Goal: Transaction & Acquisition: Obtain resource

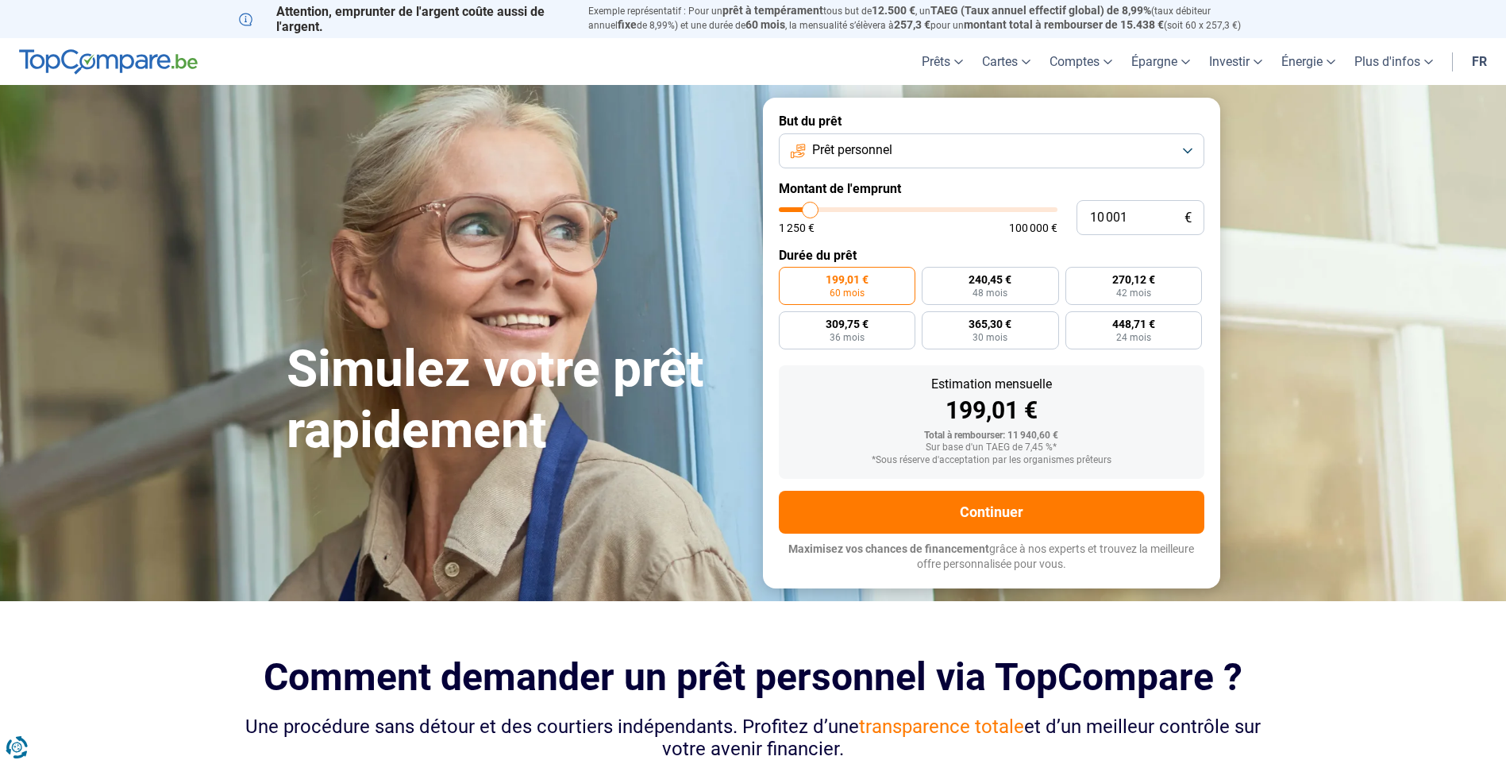
click at [904, 146] on button "Prêt personnel" at bounding box center [992, 150] width 426 height 35
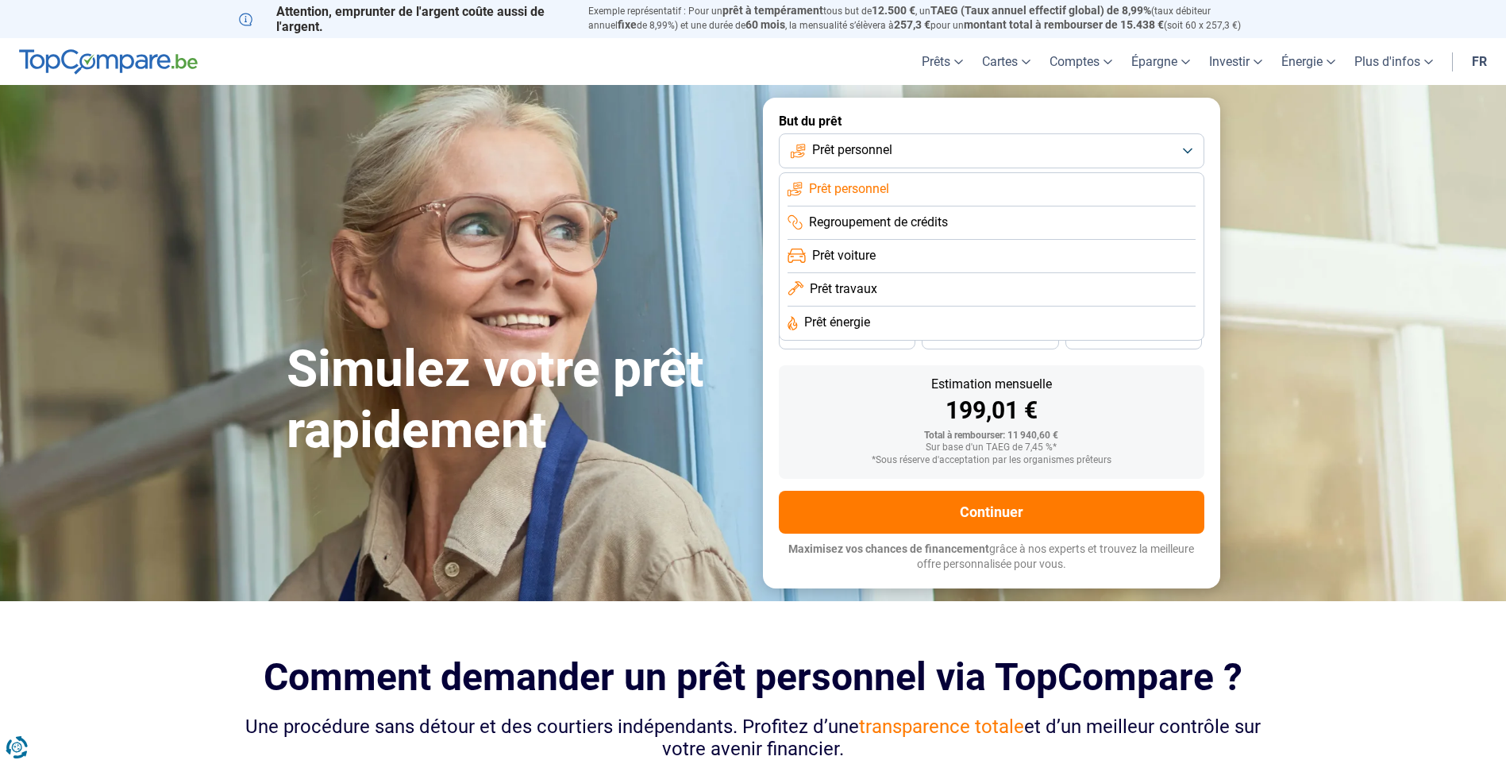
click at [846, 282] on span "Prêt travaux" at bounding box center [843, 288] width 67 height 17
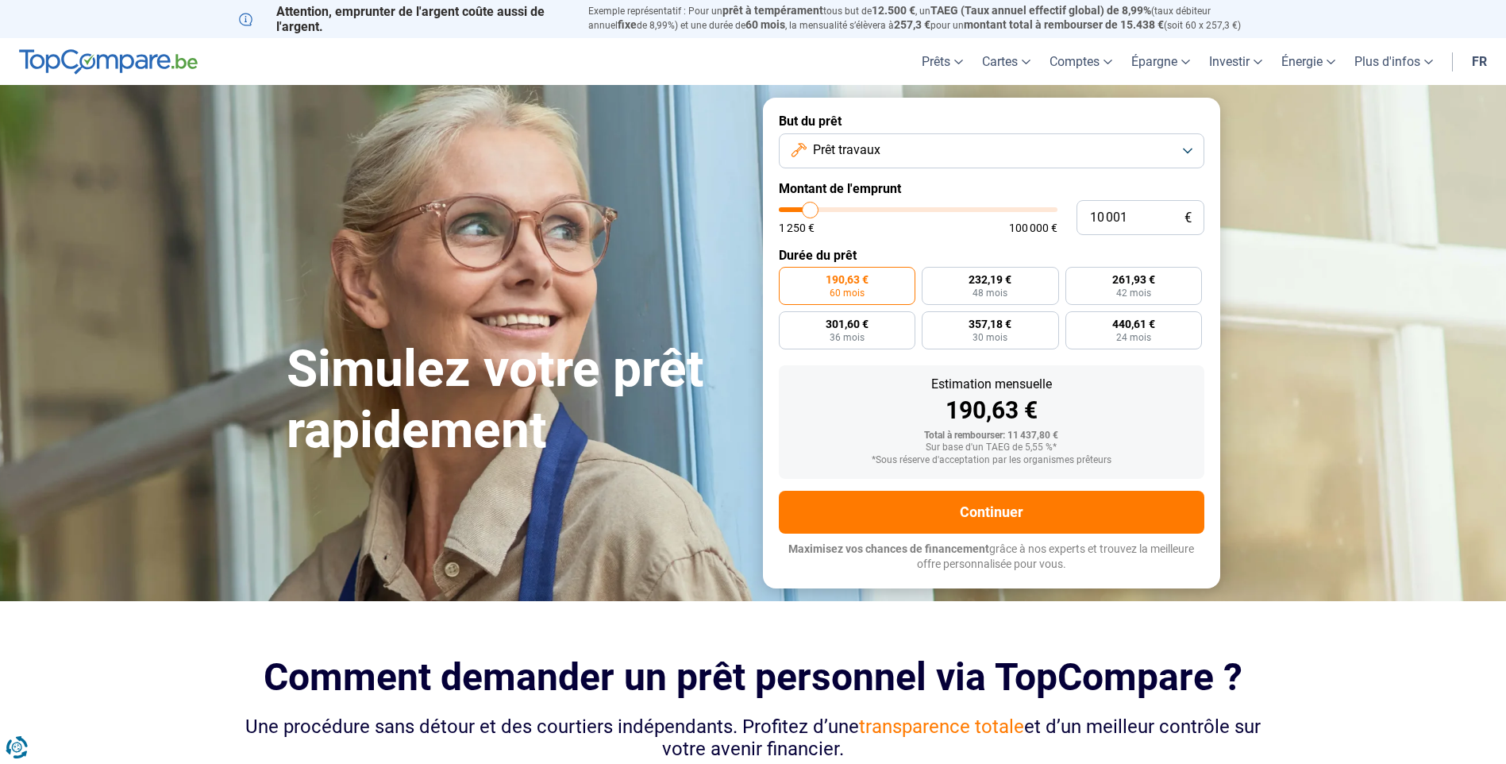
type input "11 500"
type input "11500"
type input "11 750"
type input "11750"
type input "13 000"
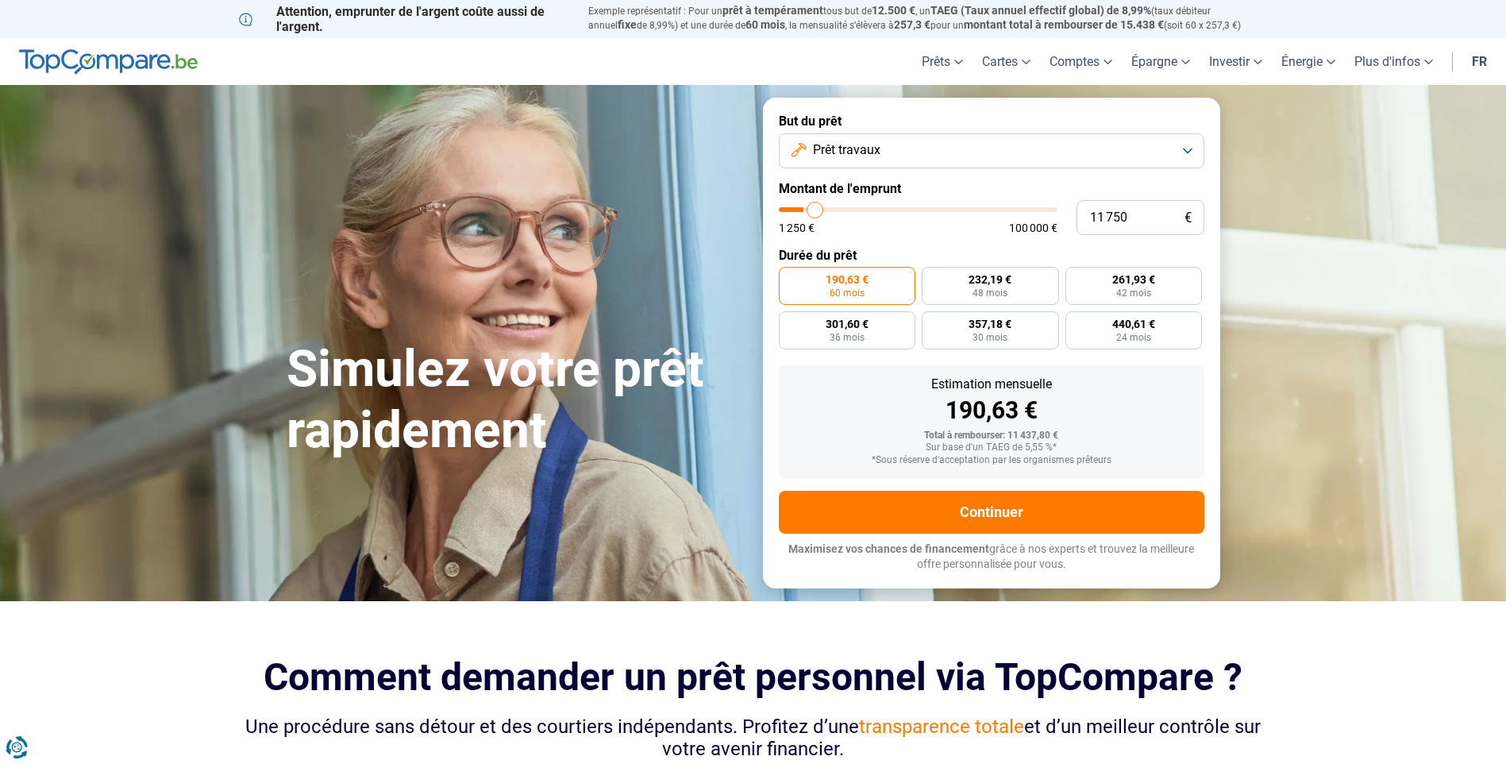
type input "13000"
type input "14 500"
type input "14500"
type input "15 500"
type input "15500"
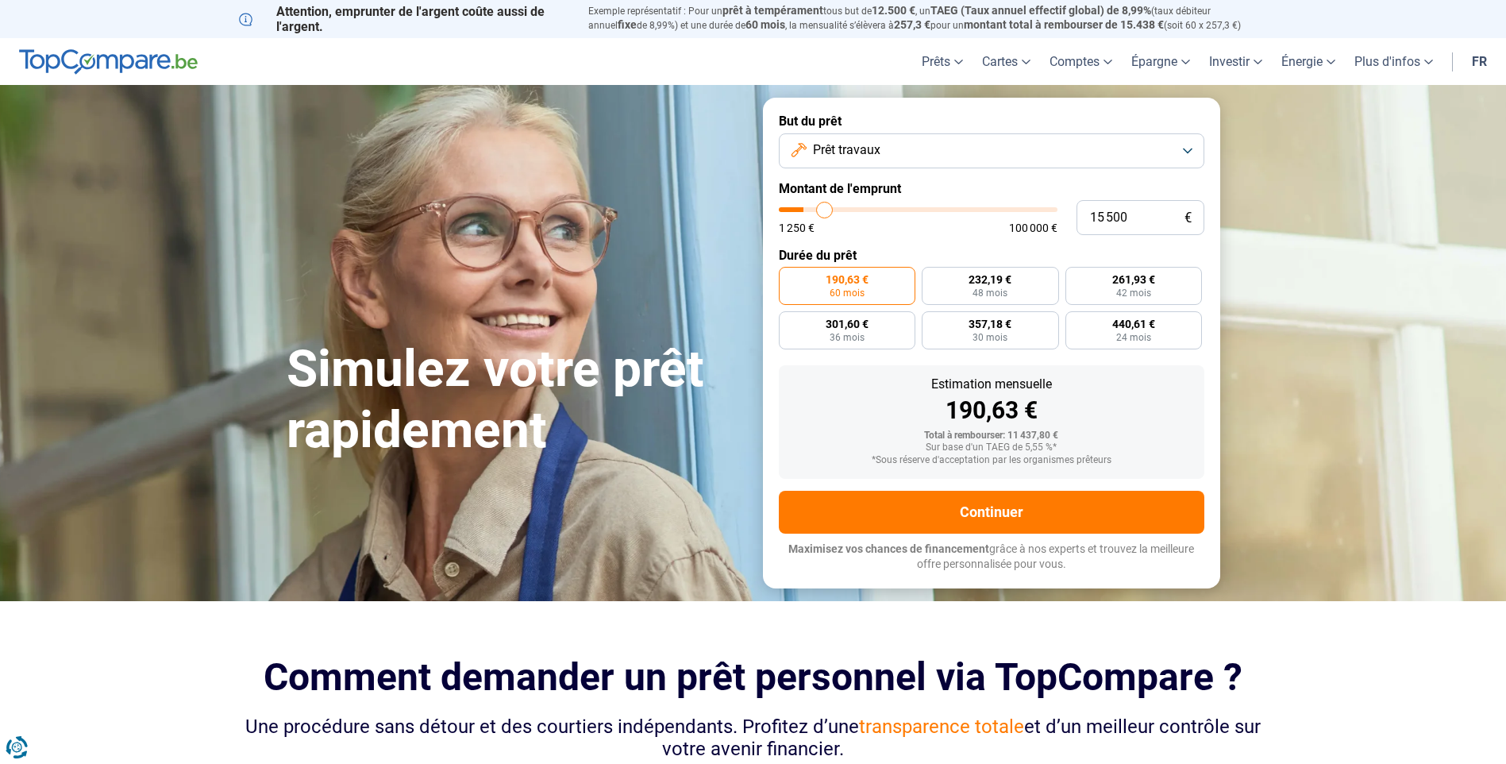
type input "16 000"
type input "16000"
type input "16 500"
type input "16500"
type input "17 000"
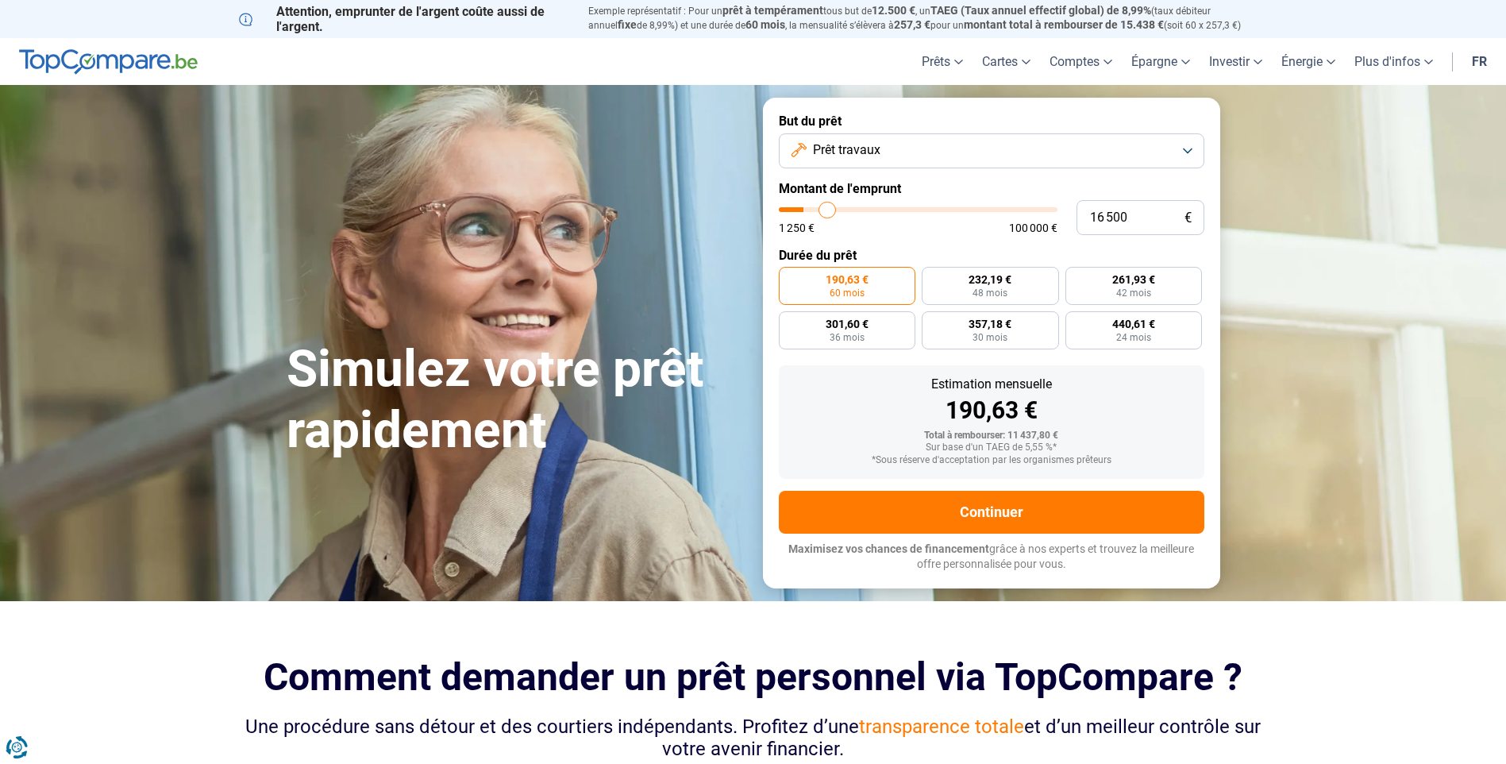
type input "17000"
type input "18 000"
type input "18000"
type input "18 500"
type input "18500"
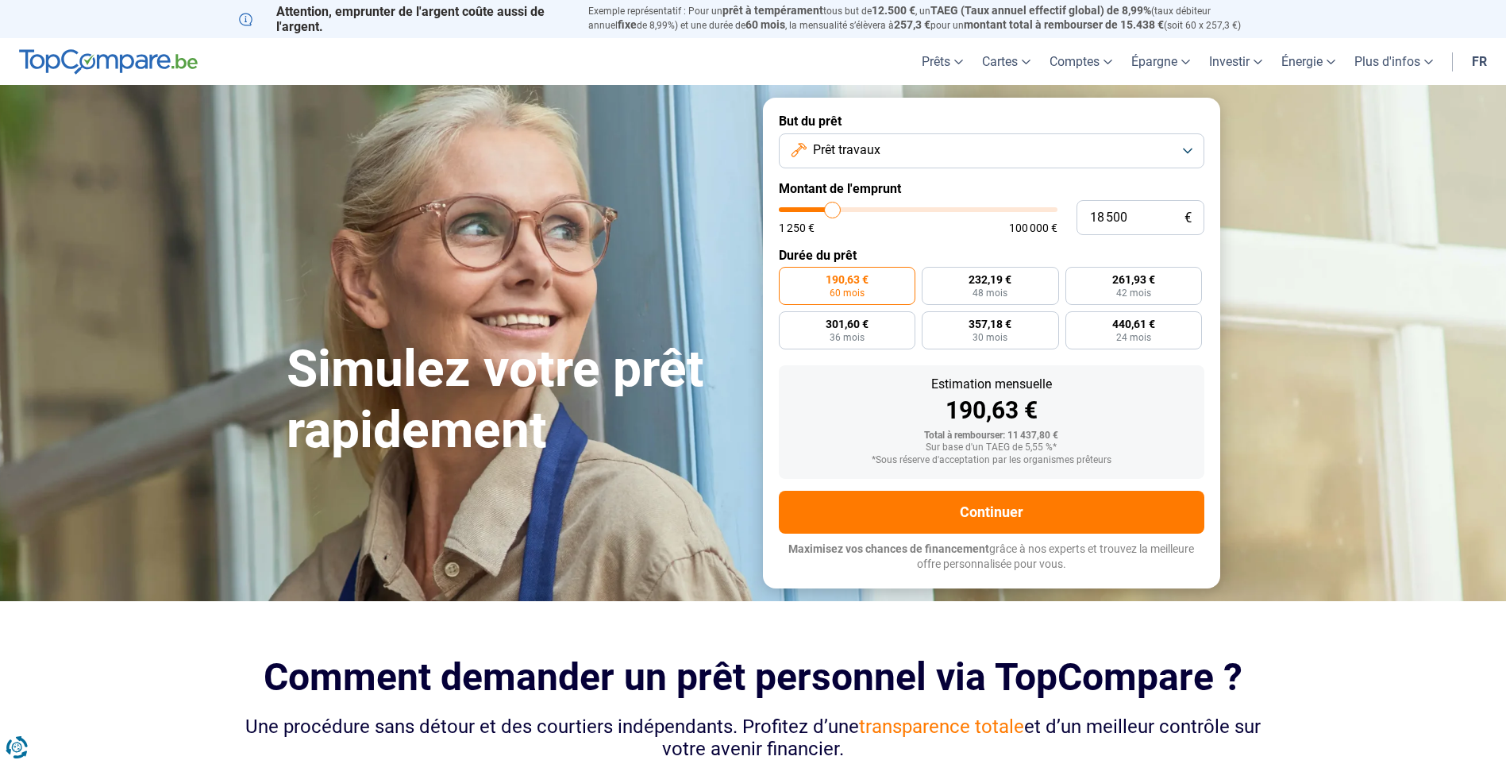
type input "18 750"
type input "18750"
type input "19 000"
type input "19000"
type input "19 250"
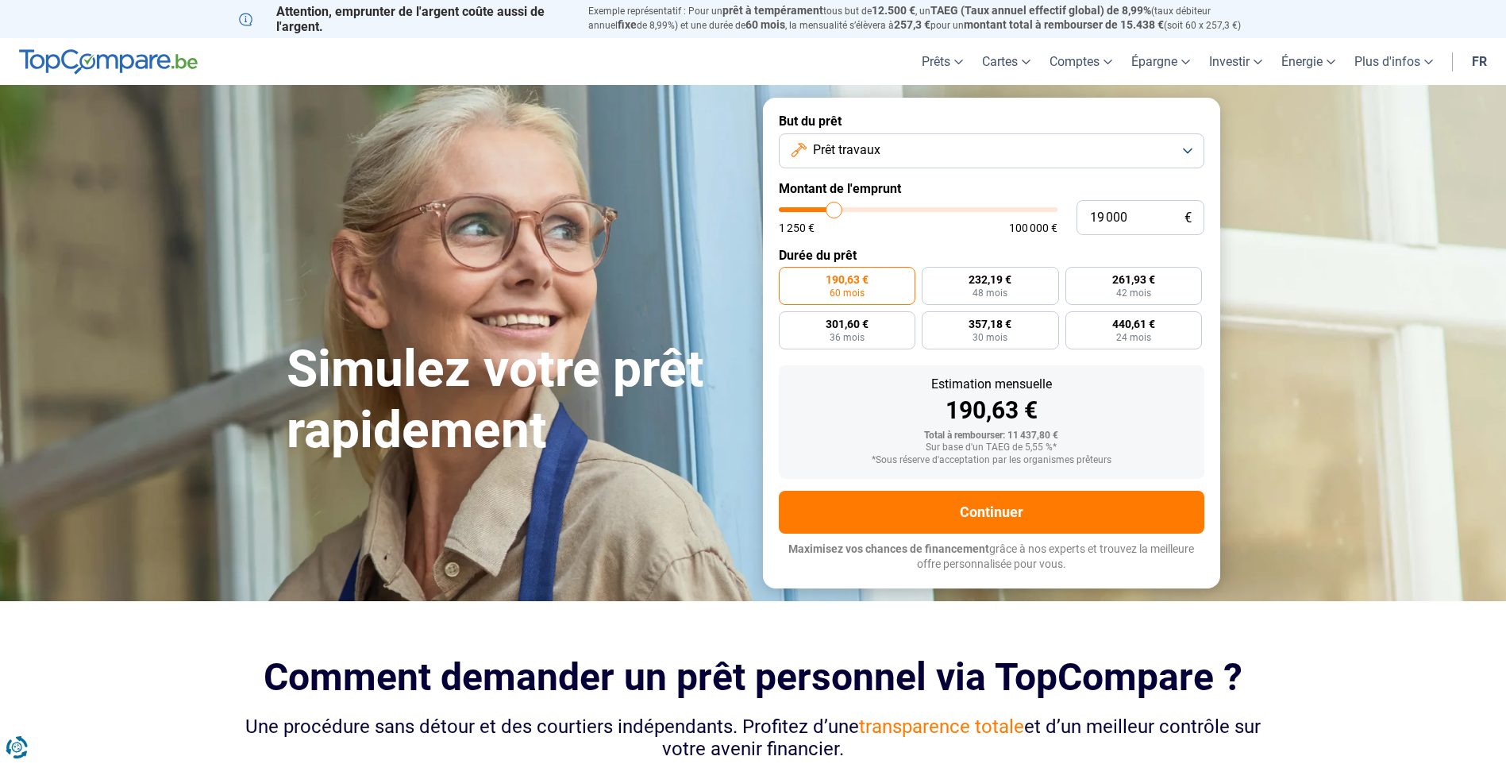
type input "19250"
type input "19 750"
type input "19750"
type input "20 000"
type input "20000"
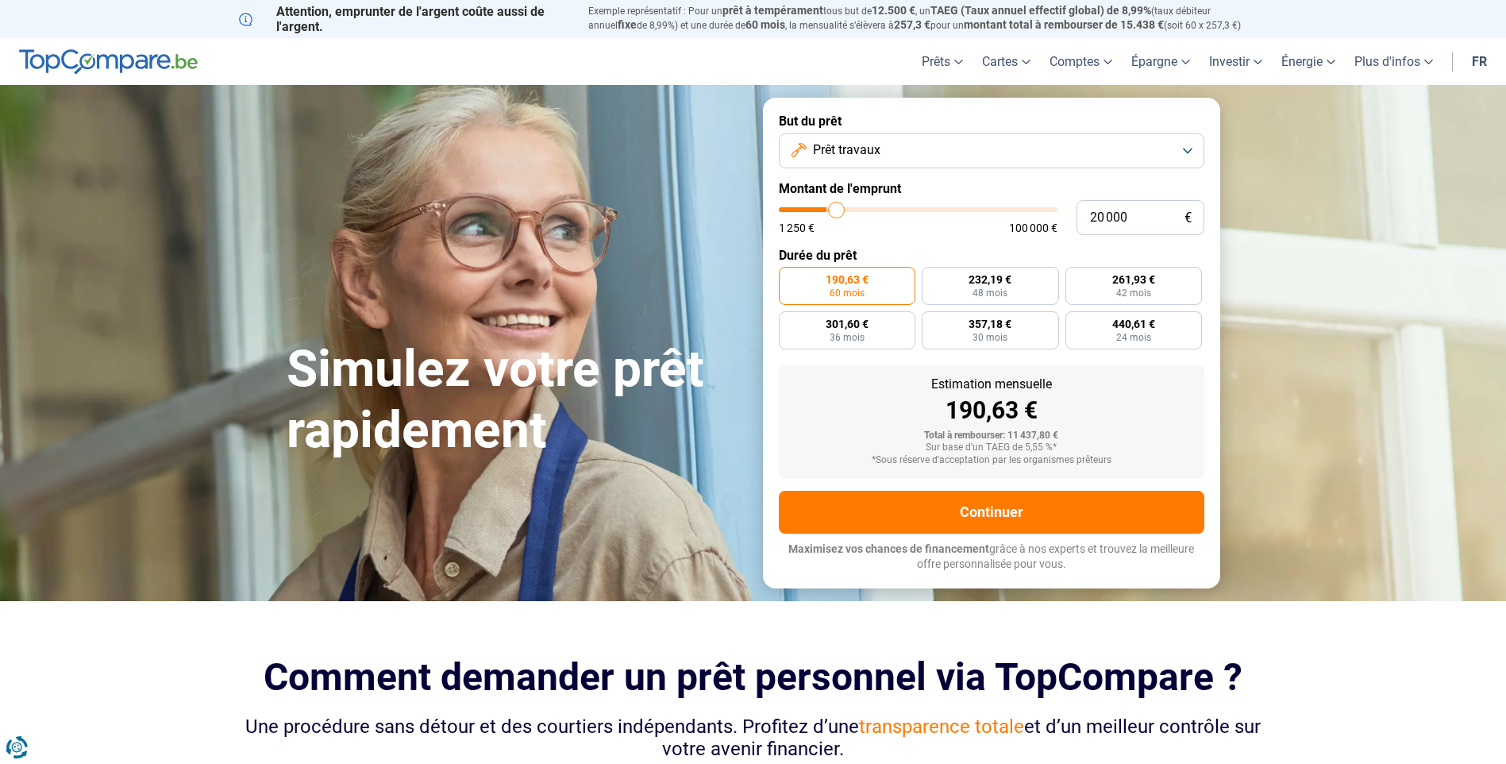
type input "20 250"
type input "20250"
type input "20 500"
type input "20500"
type input "21 500"
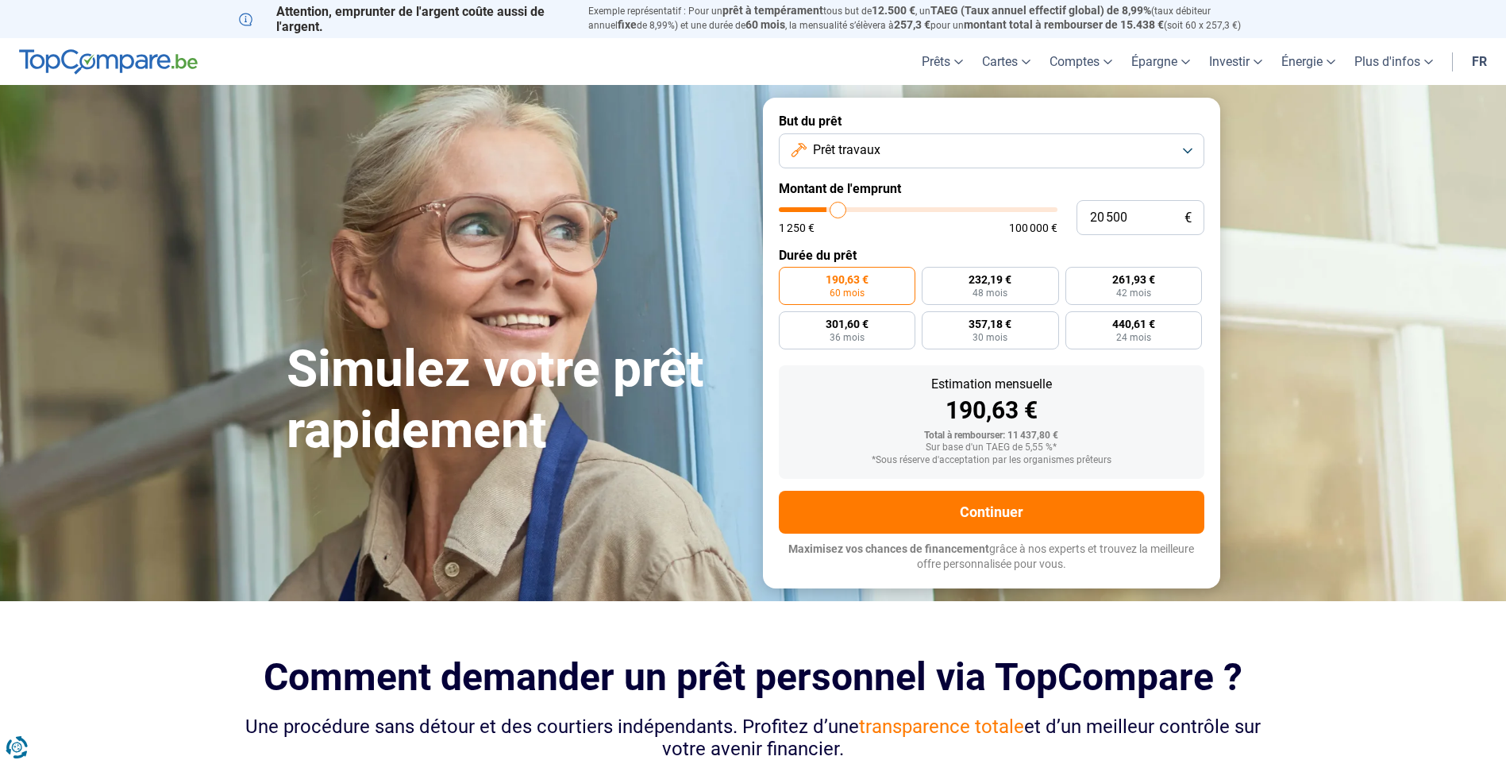
type input "21500"
type input "22 750"
type input "22750"
type input "23 250"
type input "23250"
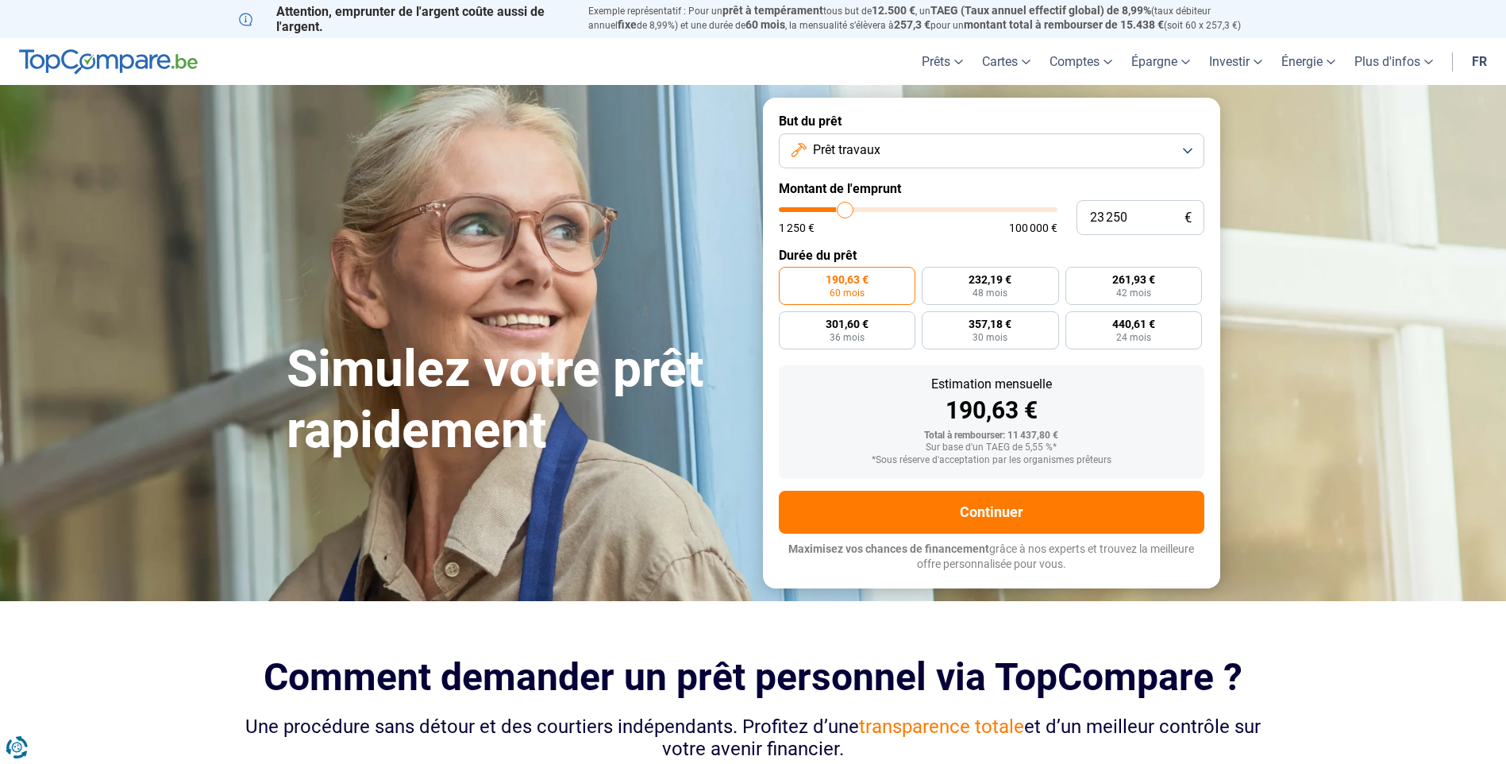
type input "23 500"
type input "23500"
type input "23 750"
type input "23750"
type input "24 250"
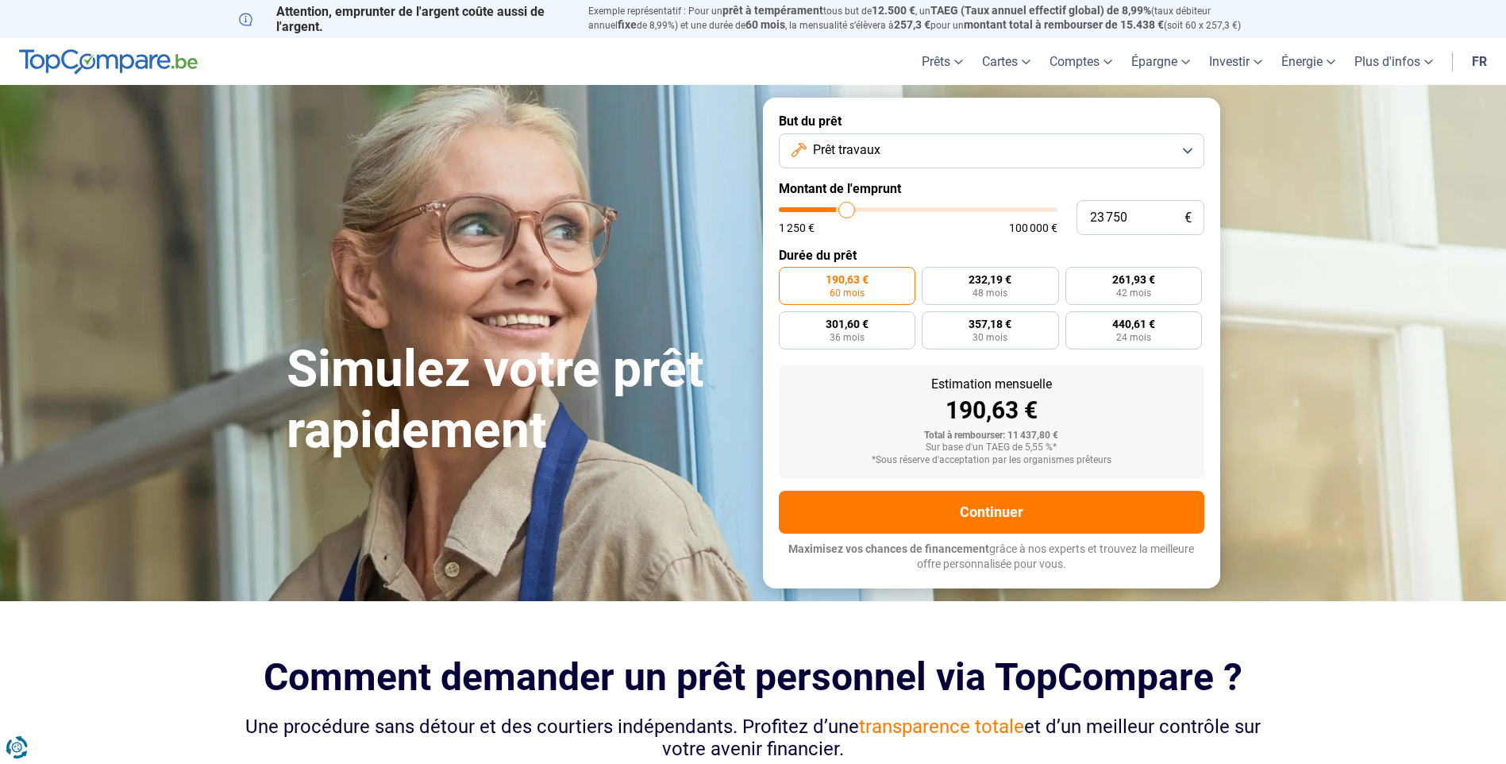
type input "24250"
type input "24 750"
type input "24750"
type input "25 000"
type input "25000"
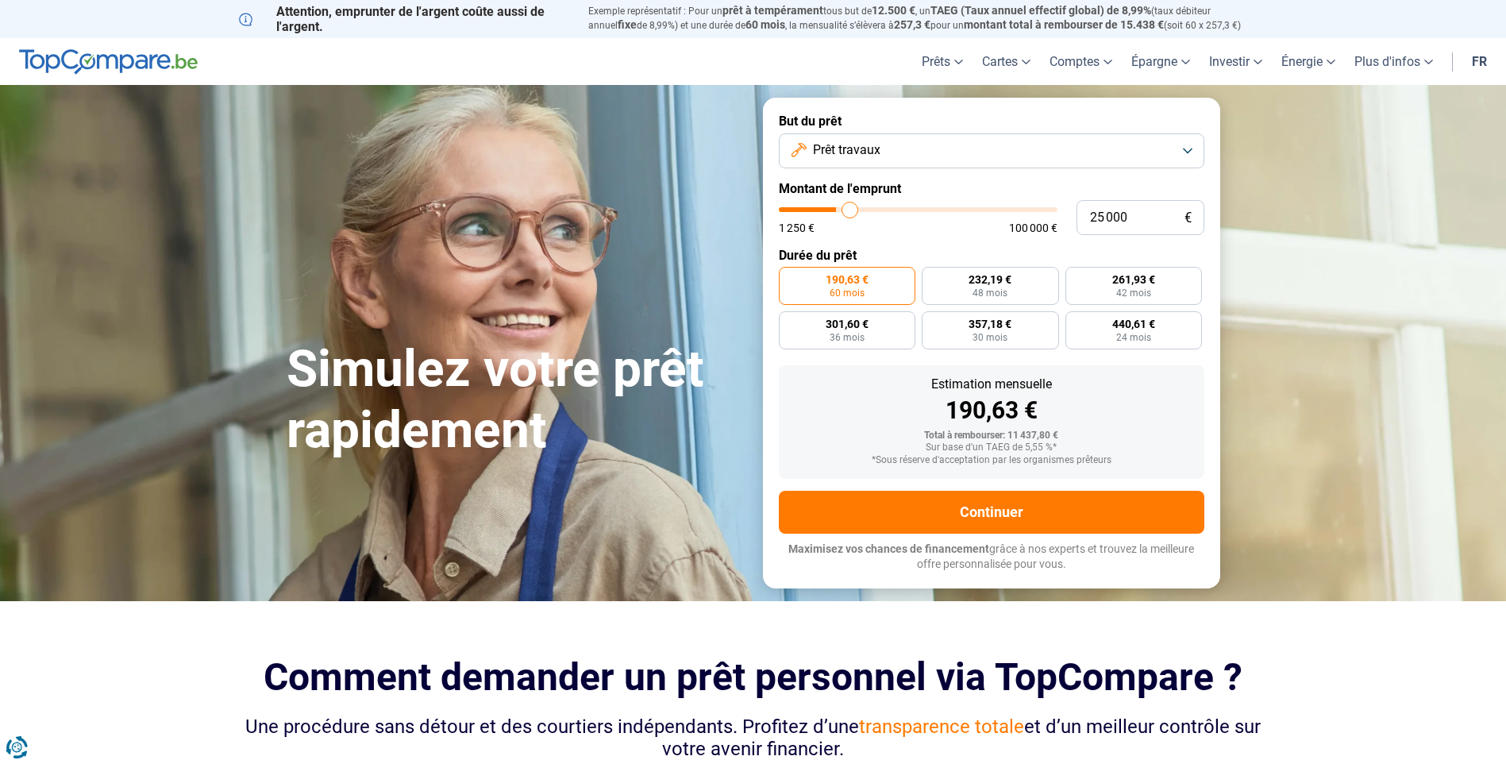
type input "25 250"
type input "25250"
type input "25 750"
type input "25750"
type input "26 000"
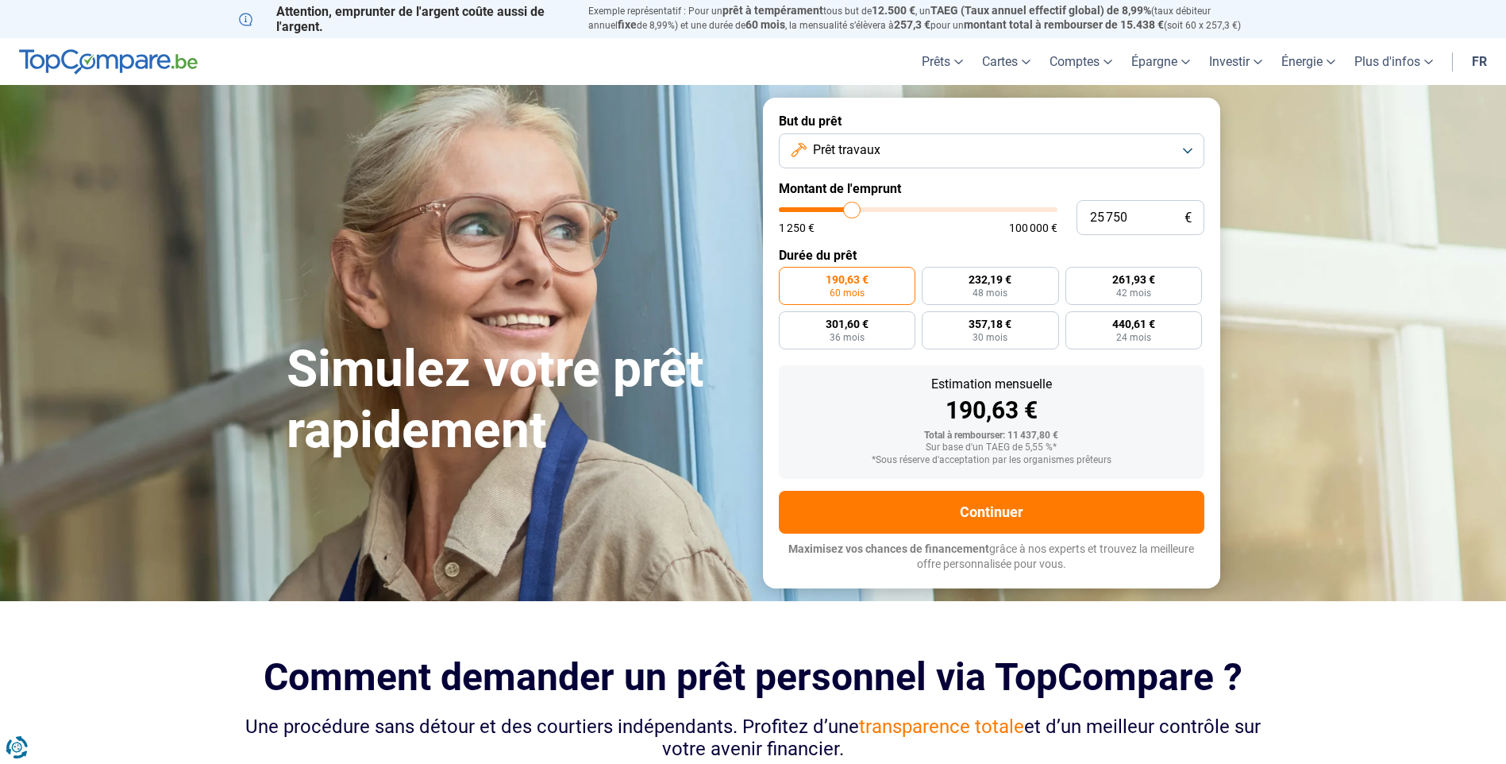
type input "26000"
type input "25 000"
type input "25000"
type input "24 250"
type input "24250"
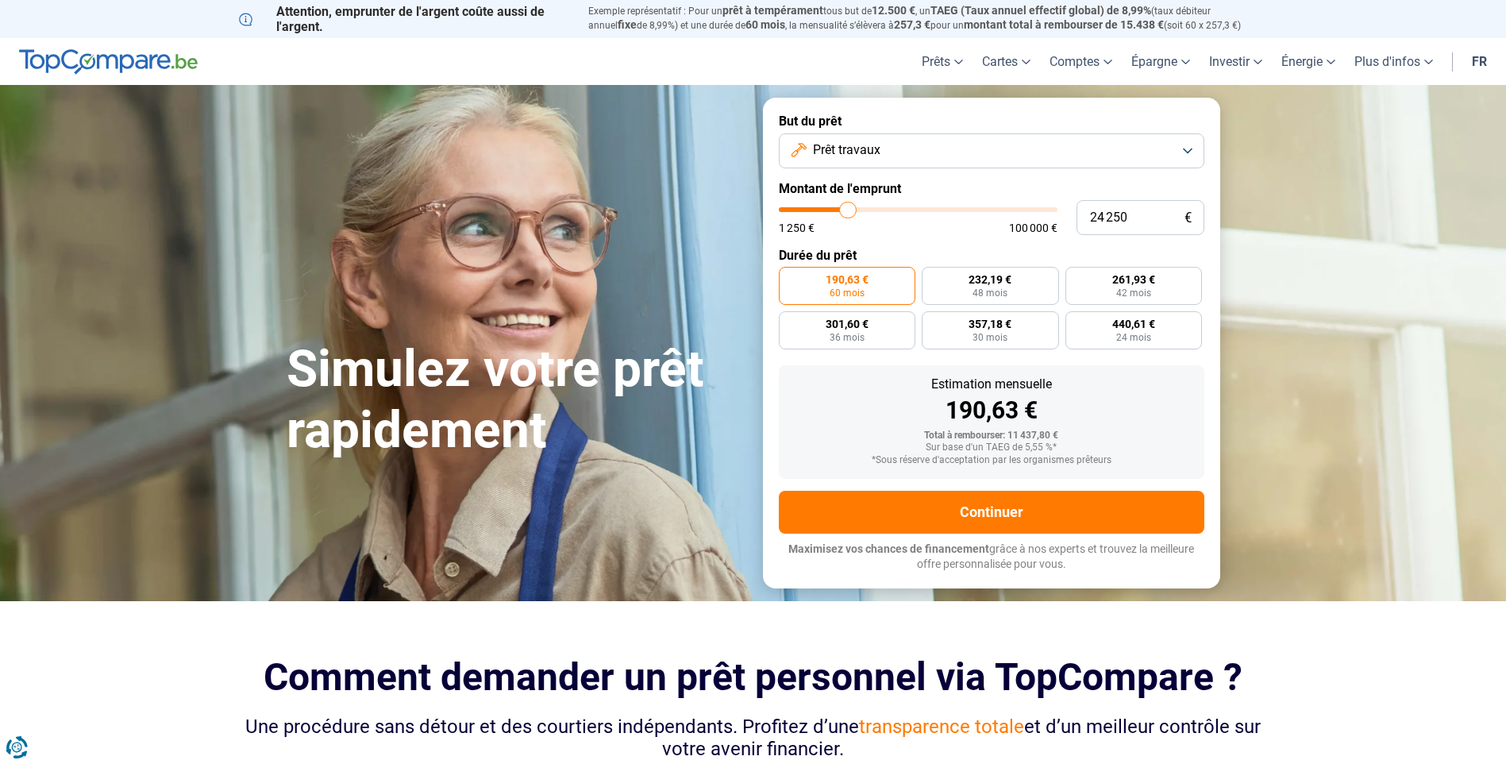
type input "23 250"
type input "23250"
type input "23 000"
drag, startPoint x: 815, startPoint y: 211, endPoint x: 845, endPoint y: 214, distance: 30.3
type input "23000"
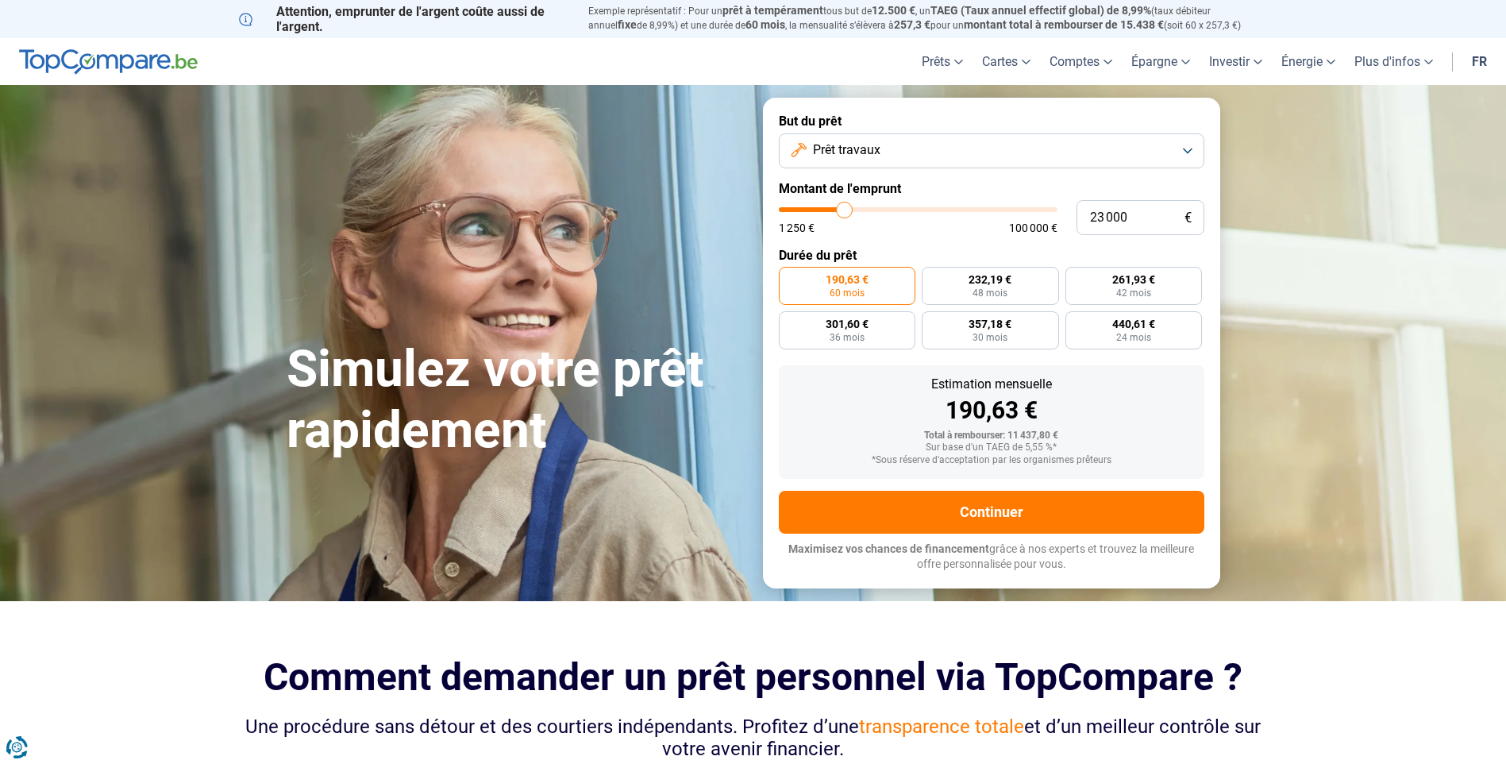
click at [845, 212] on input "range" at bounding box center [918, 209] width 279 height 5
radio input "false"
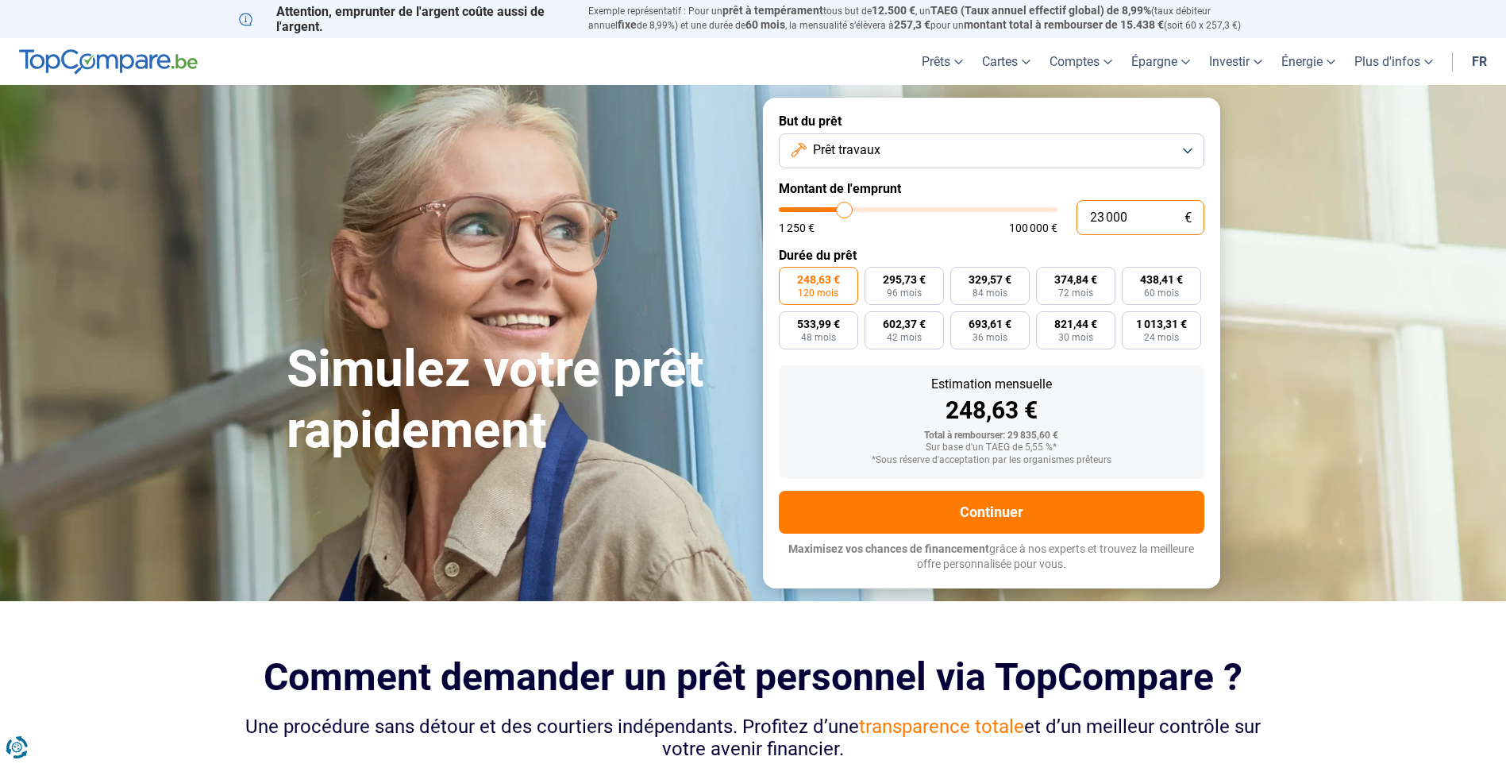
drag, startPoint x: 1140, startPoint y: 222, endPoint x: 997, endPoint y: 228, distance: 143.0
click at [997, 228] on div "23 000 € 1 250 € 100 000 €" at bounding box center [992, 217] width 426 height 35
type input "2"
type input "1250"
type input "25"
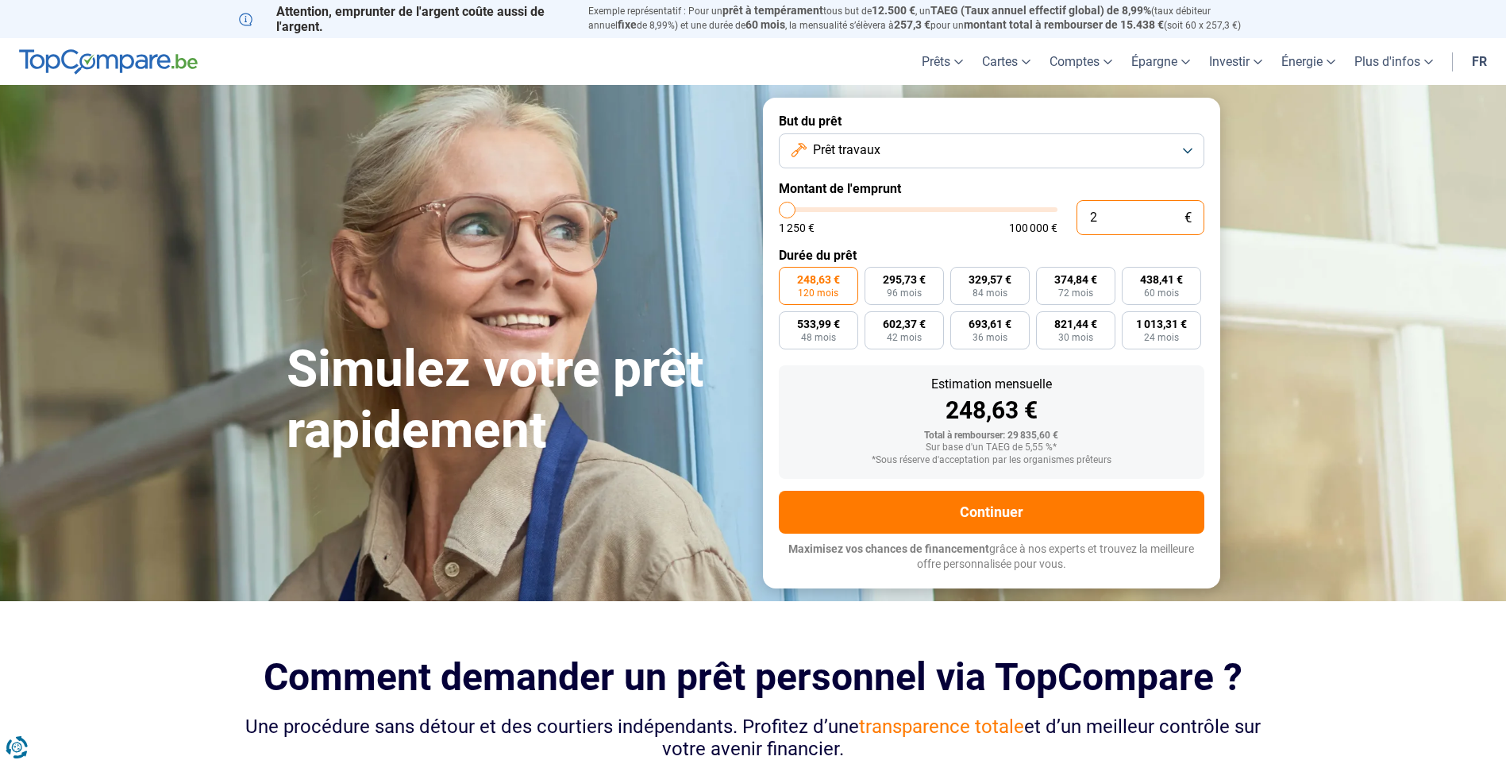
type input "1250"
type input "250"
type input "1250"
type input "2 500"
type input "2500"
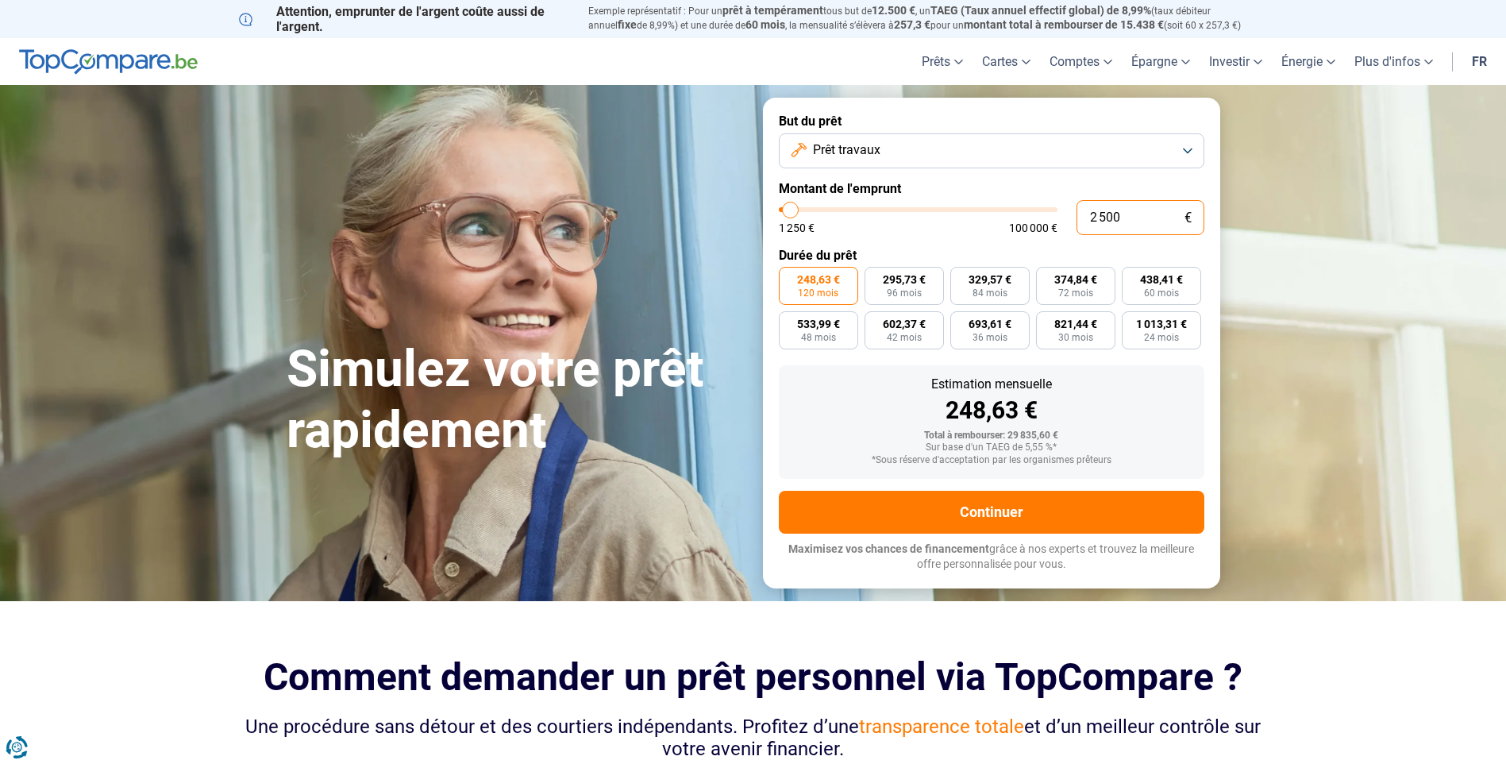
type input "25 000"
type input "25000"
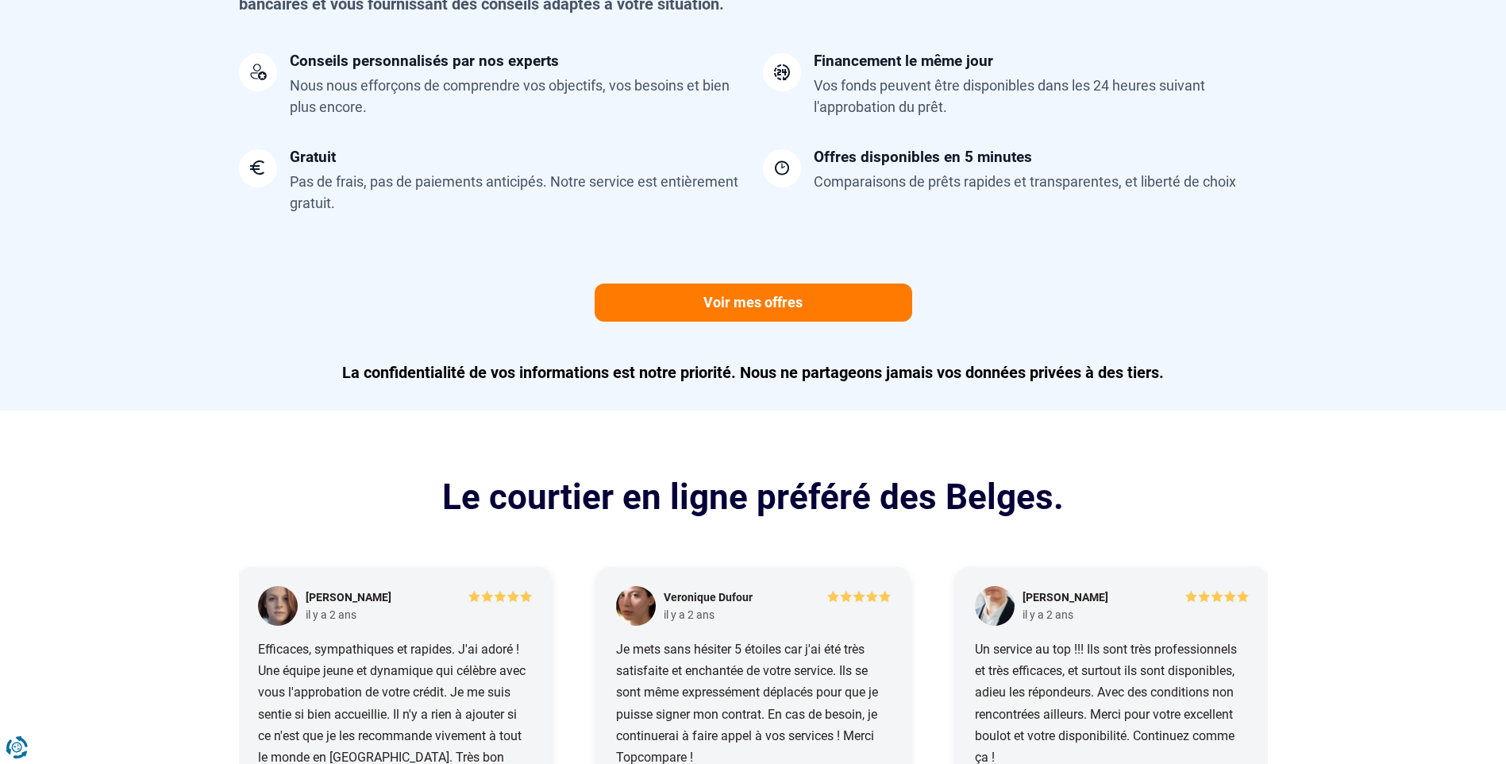
scroll to position [1429, 0]
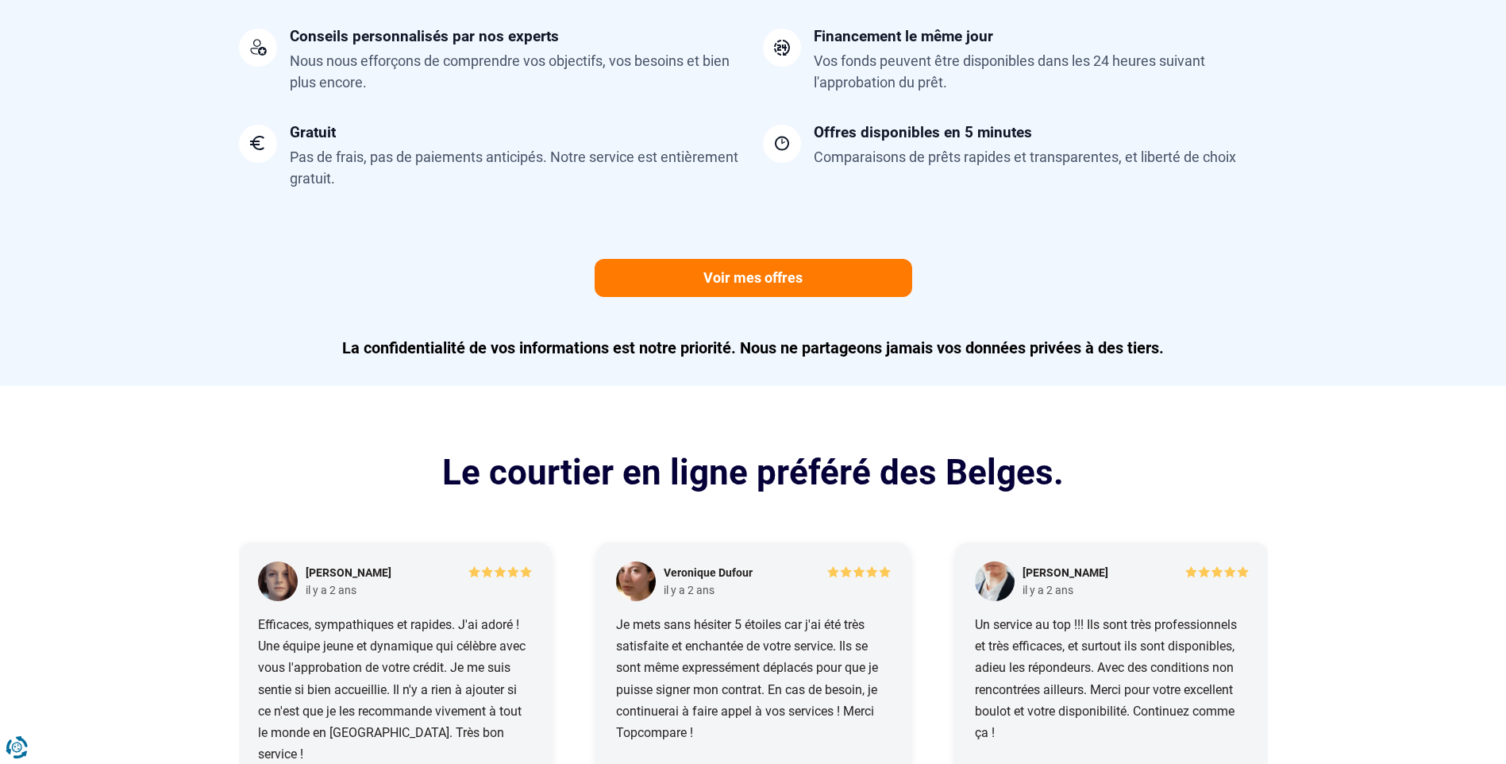
type input "25 000"
